Goal: Task Accomplishment & Management: Use online tool/utility

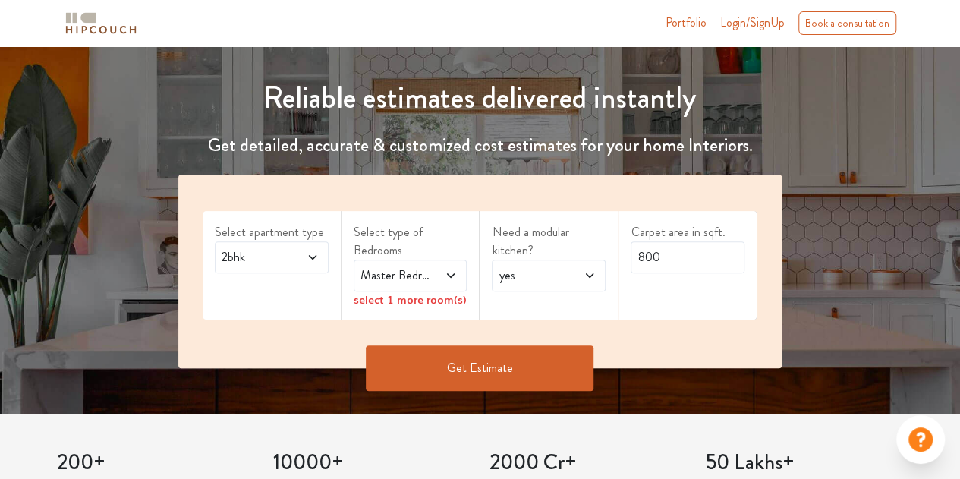
scroll to position [152, 0]
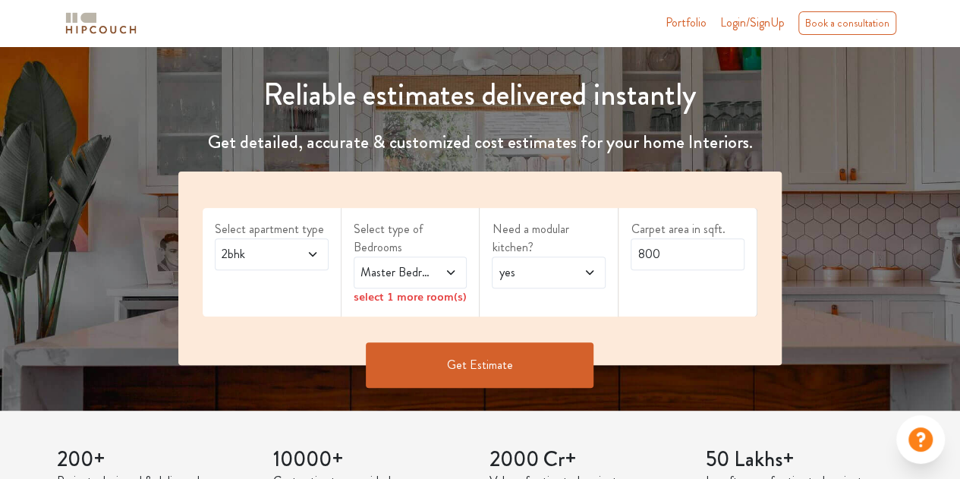
click at [313, 260] on span at bounding box center [306, 254] width 25 height 18
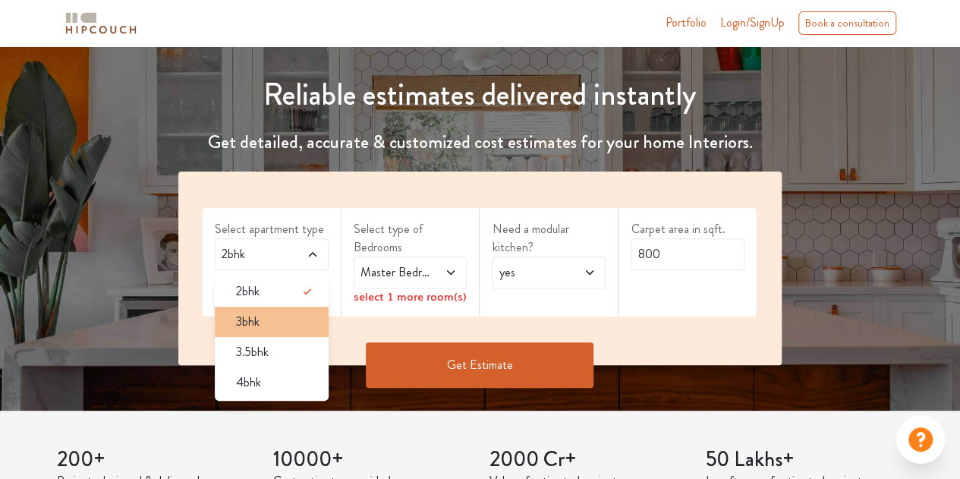
click at [266, 307] on li "3bhk" at bounding box center [272, 322] width 114 height 30
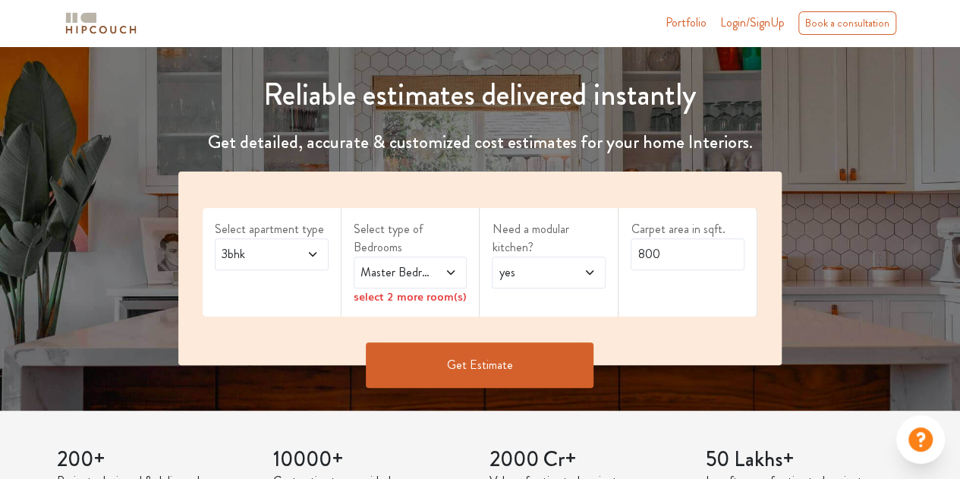
click at [428, 267] on span "Master Bedroom" at bounding box center [395, 272] width 75 height 18
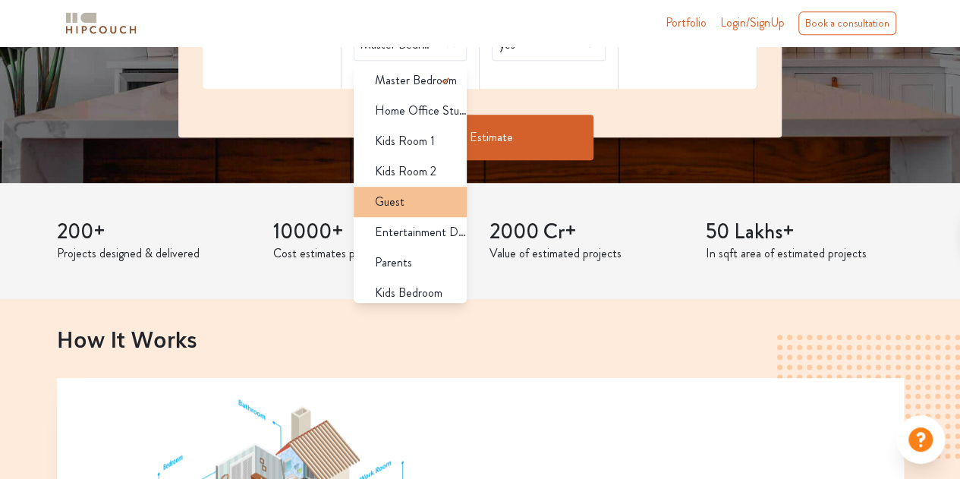
scroll to position [0, 0]
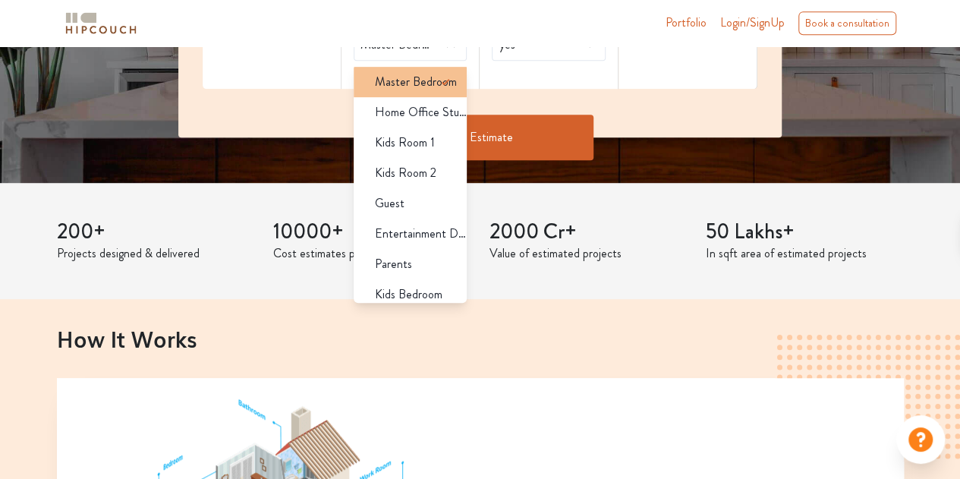
click at [411, 89] on span "Master Bedroom" at bounding box center [416, 82] width 82 height 18
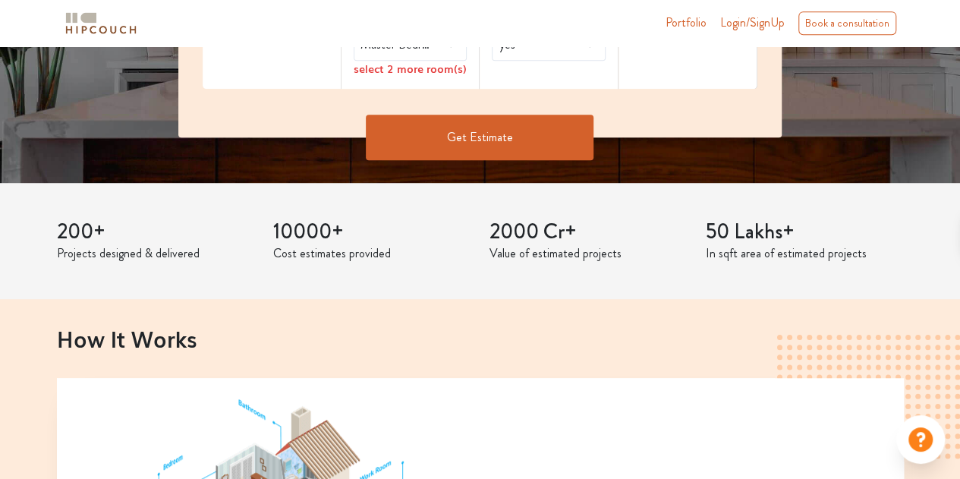
click at [316, 111] on div "Select apartment type 3bhk Select type of Bedrooms Master Bedroom select 2 more…" at bounding box center [479, 41] width 603 height 194
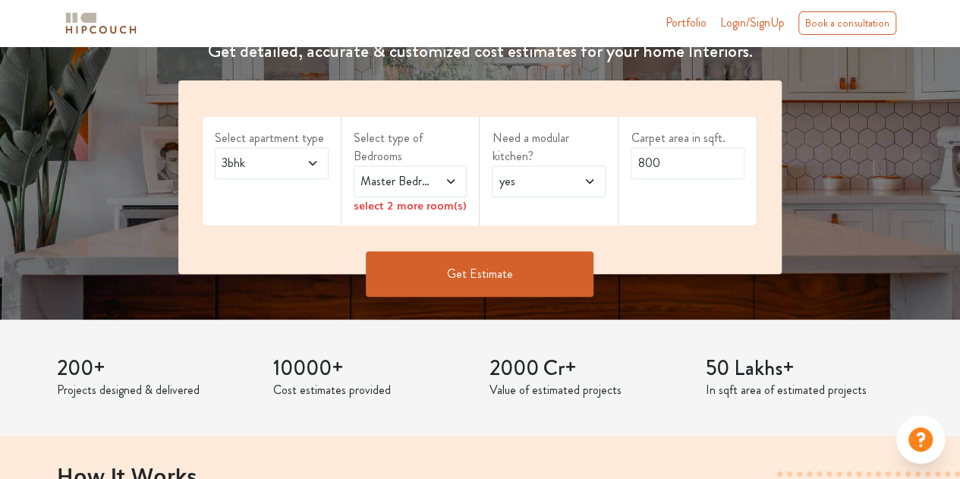
scroll to position [228, 0]
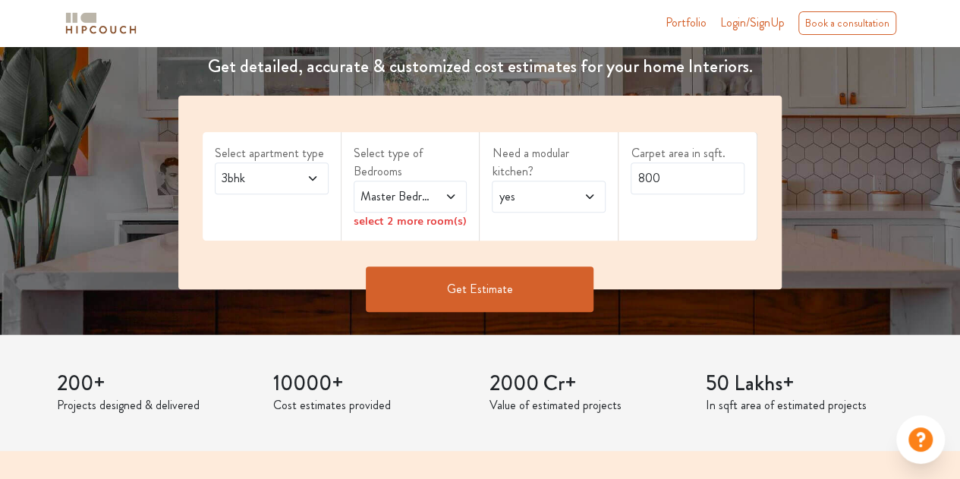
click at [542, 200] on span "yes" at bounding box center [533, 196] width 75 height 18
click at [543, 200] on span "yes" at bounding box center [533, 196] width 75 height 18
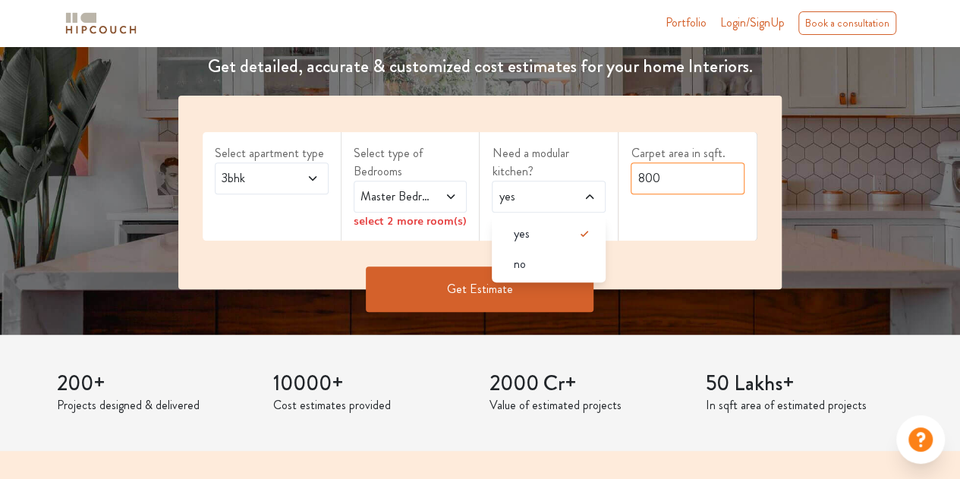
click at [633, 182] on input "800" at bounding box center [688, 178] width 114 height 32
drag, startPoint x: 673, startPoint y: 177, endPoint x: 607, endPoint y: 180, distance: 65.4
click at [607, 180] on div "Select apartment type 3bhk Select type of Bedrooms Master Bedroom select 2 more…" at bounding box center [479, 193] width 603 height 194
type input "1050"
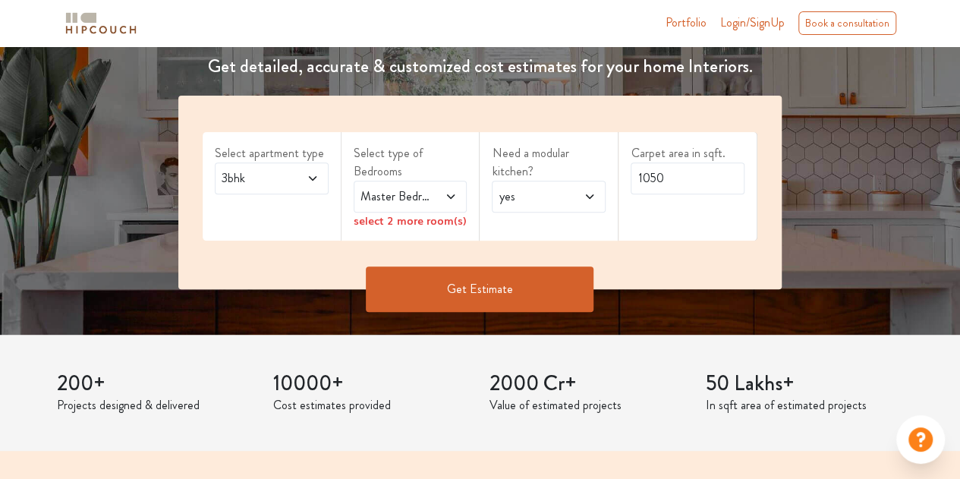
click at [419, 200] on span "Master Bedroom" at bounding box center [395, 196] width 75 height 18
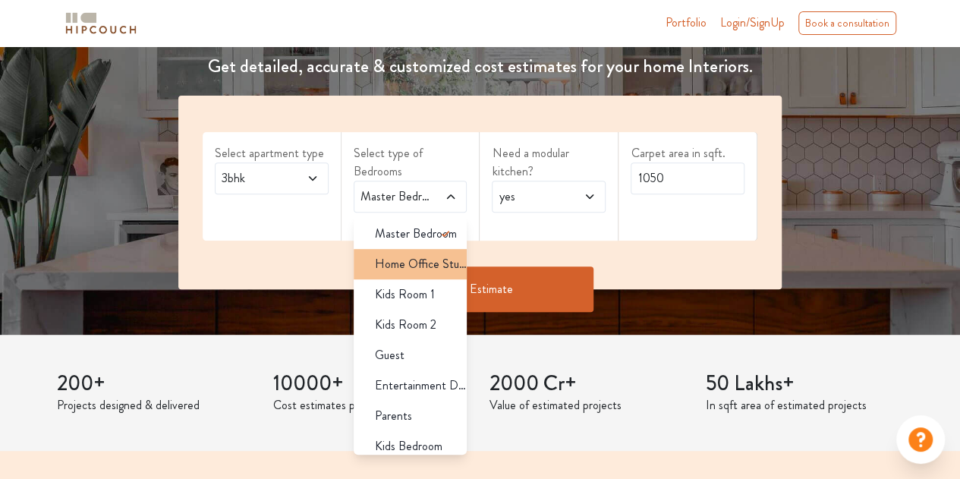
click at [419, 269] on span "Home Office Study" at bounding box center [421, 264] width 93 height 18
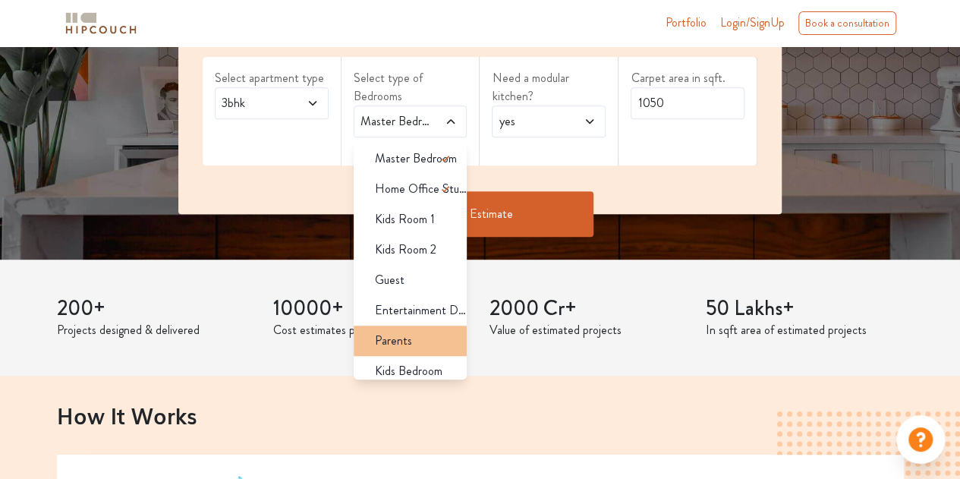
scroll to position [304, 0]
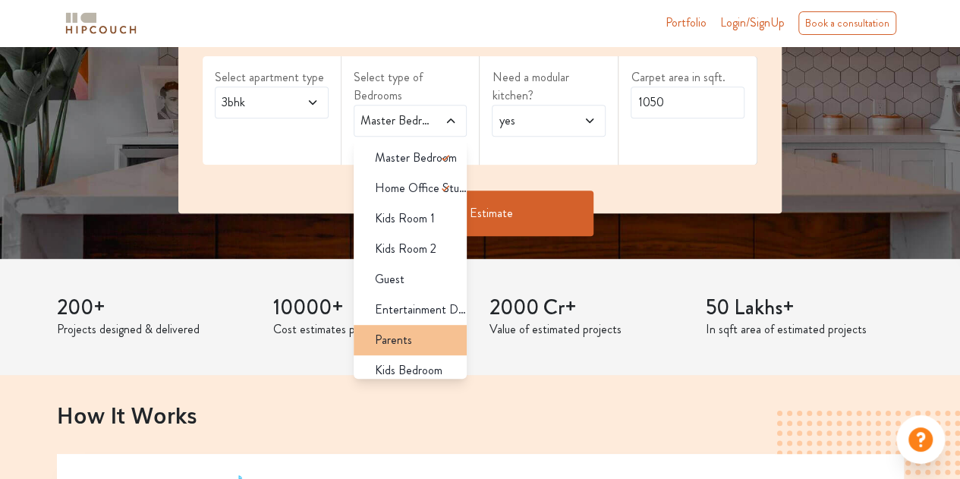
click at [417, 333] on div "Parents" at bounding box center [415, 340] width 105 height 18
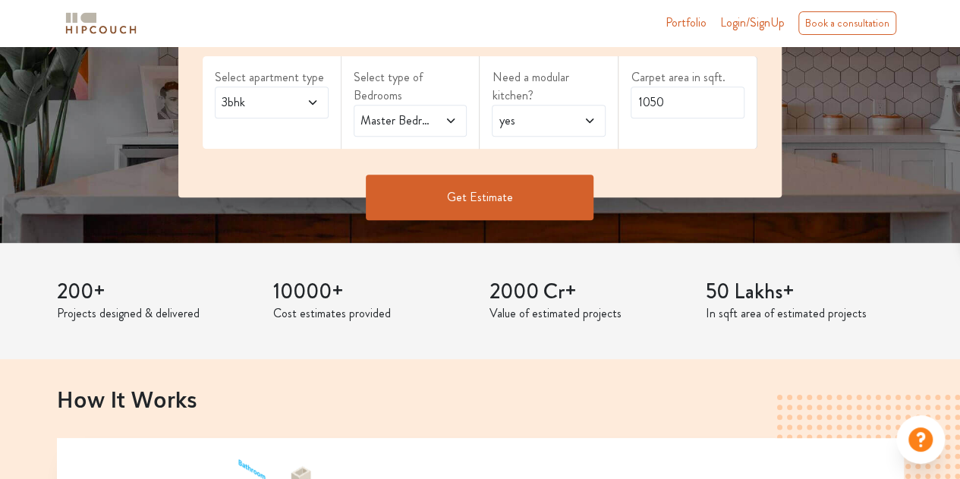
click at [448, 125] on icon at bounding box center [451, 121] width 12 height 12
click at [476, 192] on button "Get Estimate" at bounding box center [480, 198] width 228 height 46
